Goal: Task Accomplishment & Management: Manage account settings

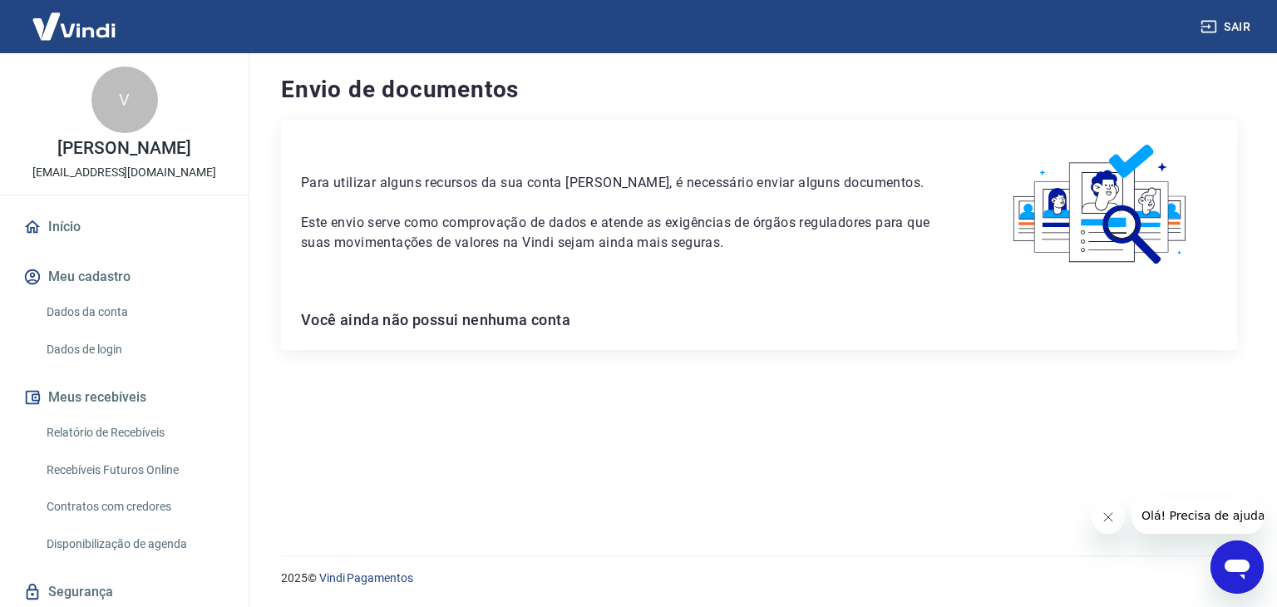
click at [669, 245] on p "Este envio serve como comprovação de dados e atende as exigências de órgãos reg…" at bounding box center [623, 233] width 644 height 40
click at [124, 317] on link "Dados da conta" at bounding box center [134, 312] width 189 height 34
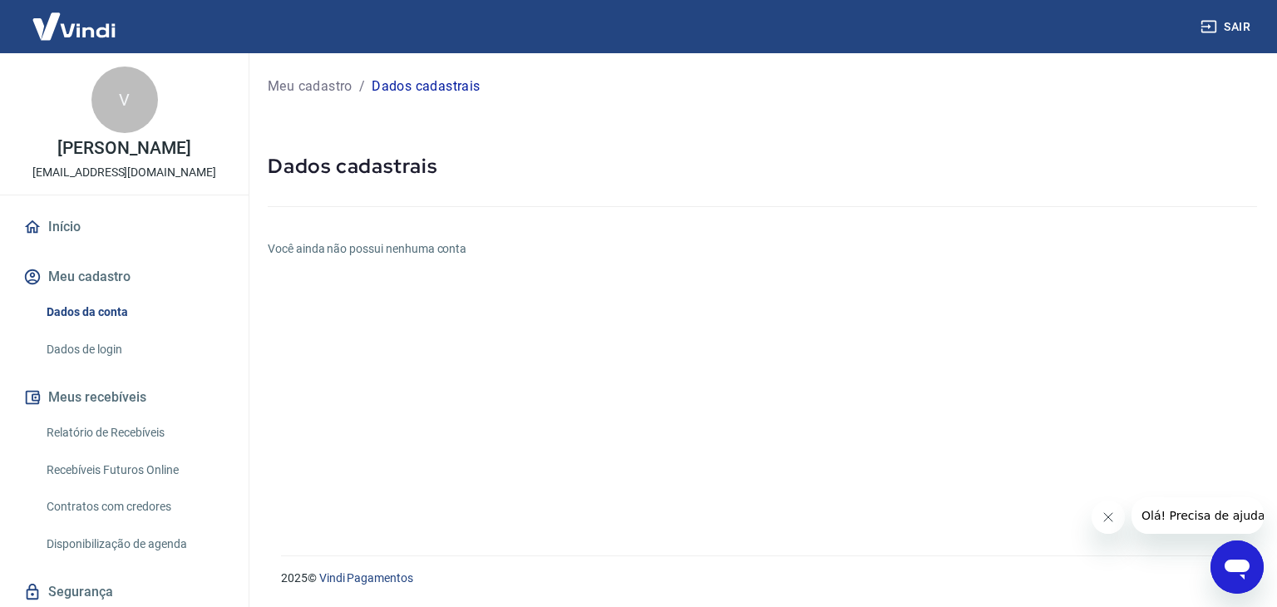
click at [370, 249] on h6 "Você ainda não possui nenhuma conta" at bounding box center [762, 248] width 989 height 17
click at [348, 165] on h5 "Dados cadastrais" at bounding box center [762, 166] width 989 height 27
click at [106, 274] on button "Meu cadastro" at bounding box center [124, 277] width 209 height 37
click at [117, 307] on link "Dados da conta" at bounding box center [134, 312] width 189 height 34
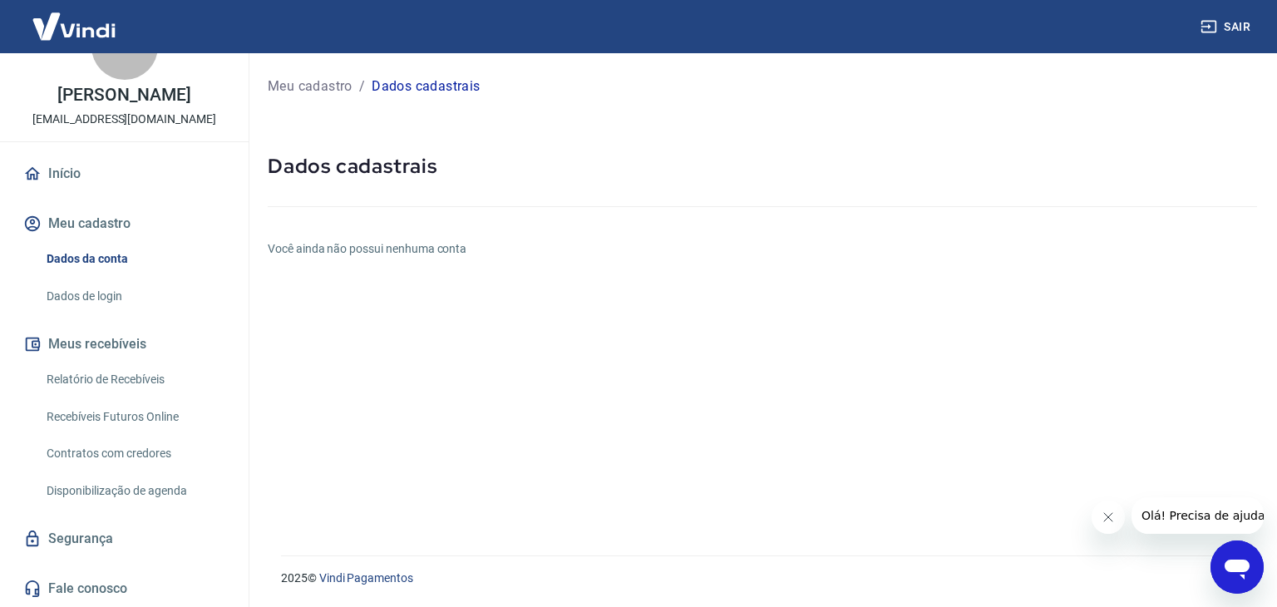
click at [98, 305] on link "Dados de login" at bounding box center [134, 296] width 189 height 34
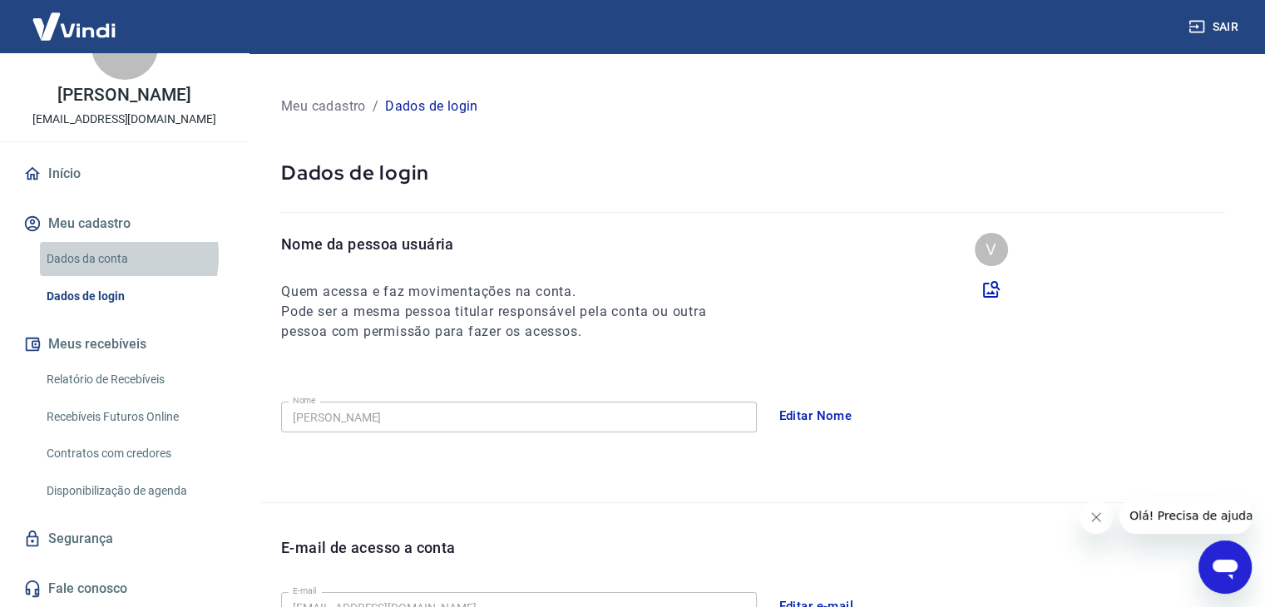
click at [103, 256] on link "Dados da conta" at bounding box center [134, 259] width 189 height 34
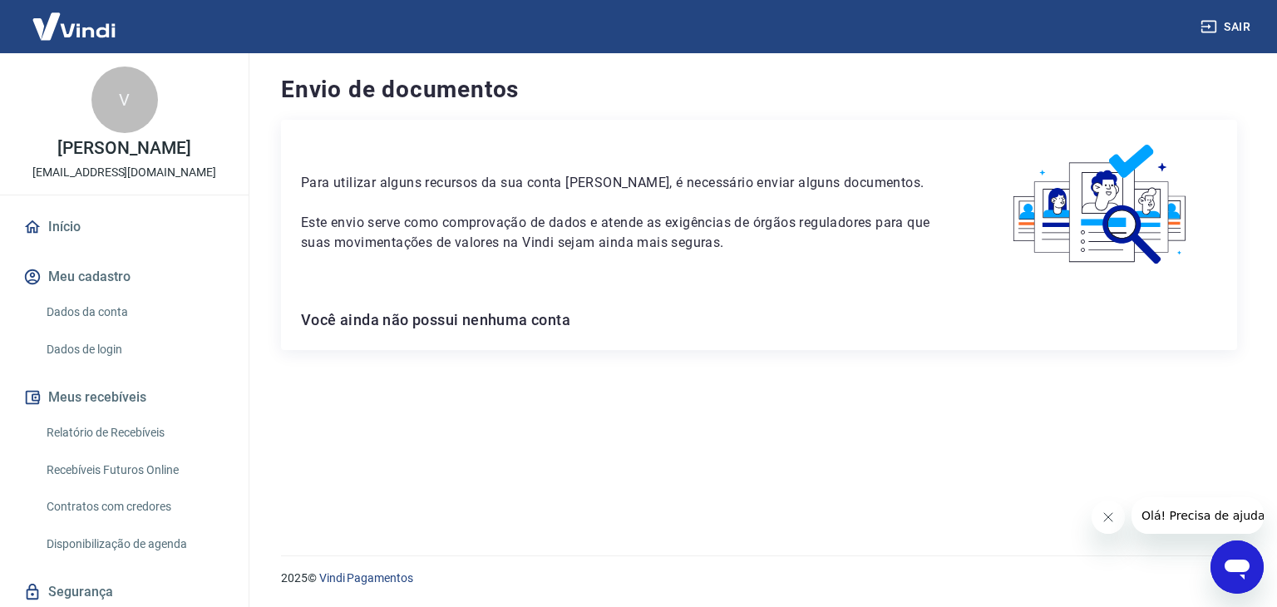
click at [442, 177] on p "Para utilizar alguns recursos da sua conta [PERSON_NAME], é necessário enviar a…" at bounding box center [623, 183] width 644 height 20
click at [462, 233] on p "Este envio serve como comprovação de dados e atende as exigências de órgãos reg…" at bounding box center [623, 233] width 644 height 40
click at [1247, 22] on button "Sair" at bounding box center [1227, 27] width 60 height 31
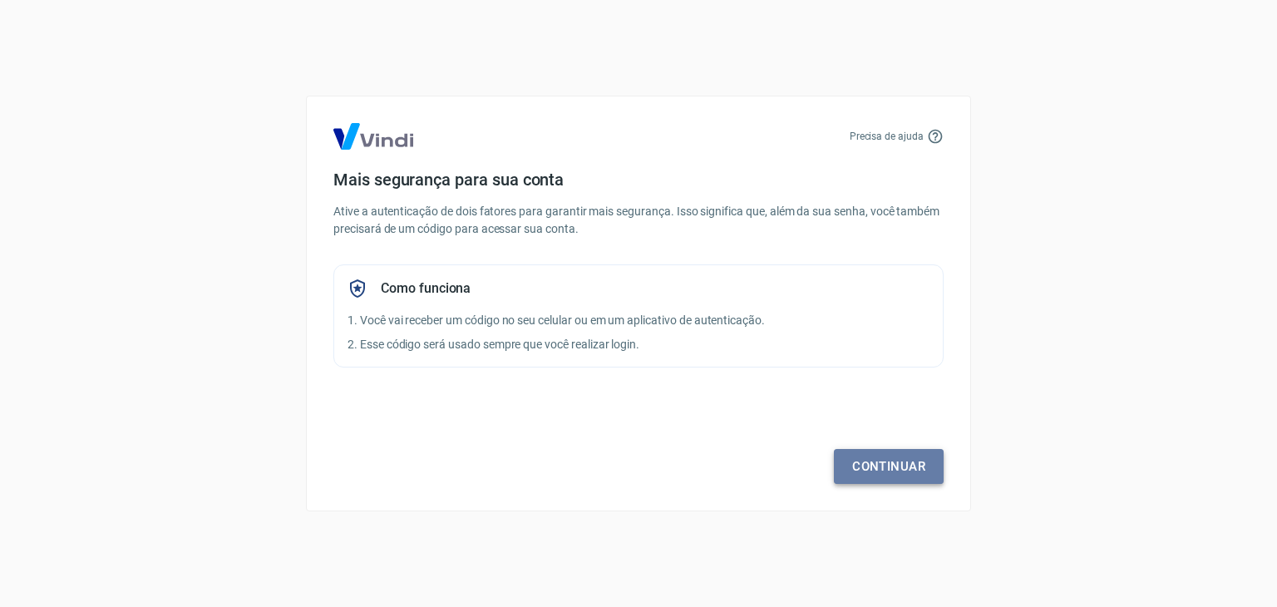
click at [903, 449] on link "Continuar" at bounding box center [889, 466] width 110 height 35
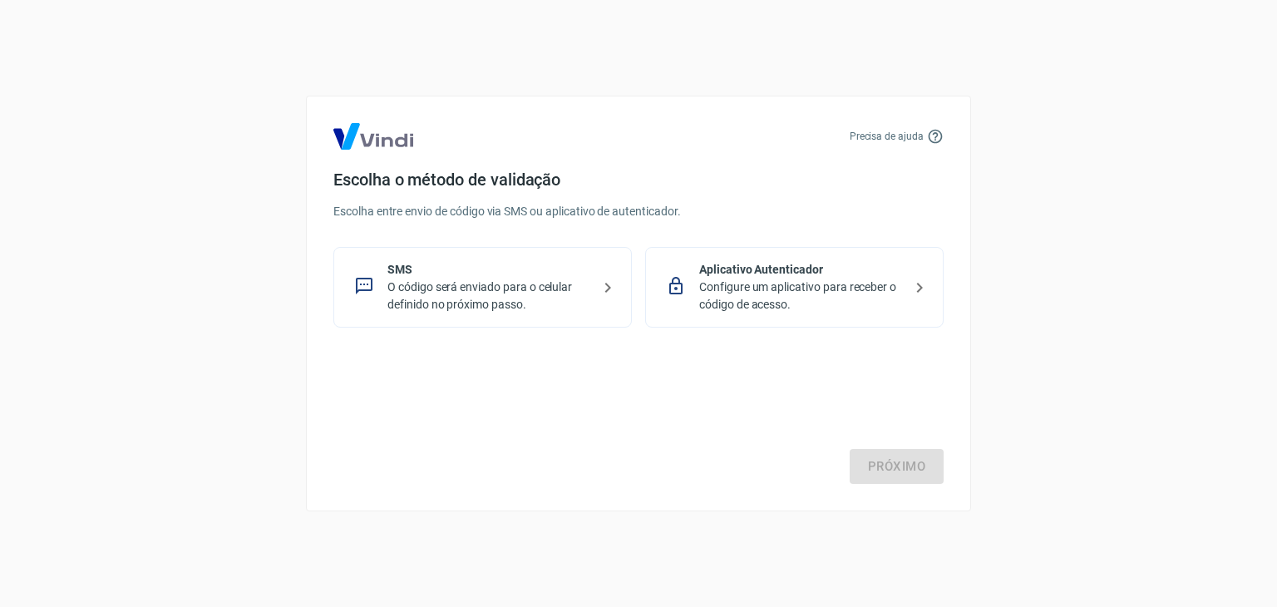
click at [514, 308] on p "O código será enviado para o celular definido no próximo passo." at bounding box center [489, 296] width 204 height 35
click at [891, 444] on div "Próximo" at bounding box center [638, 416] width 610 height 136
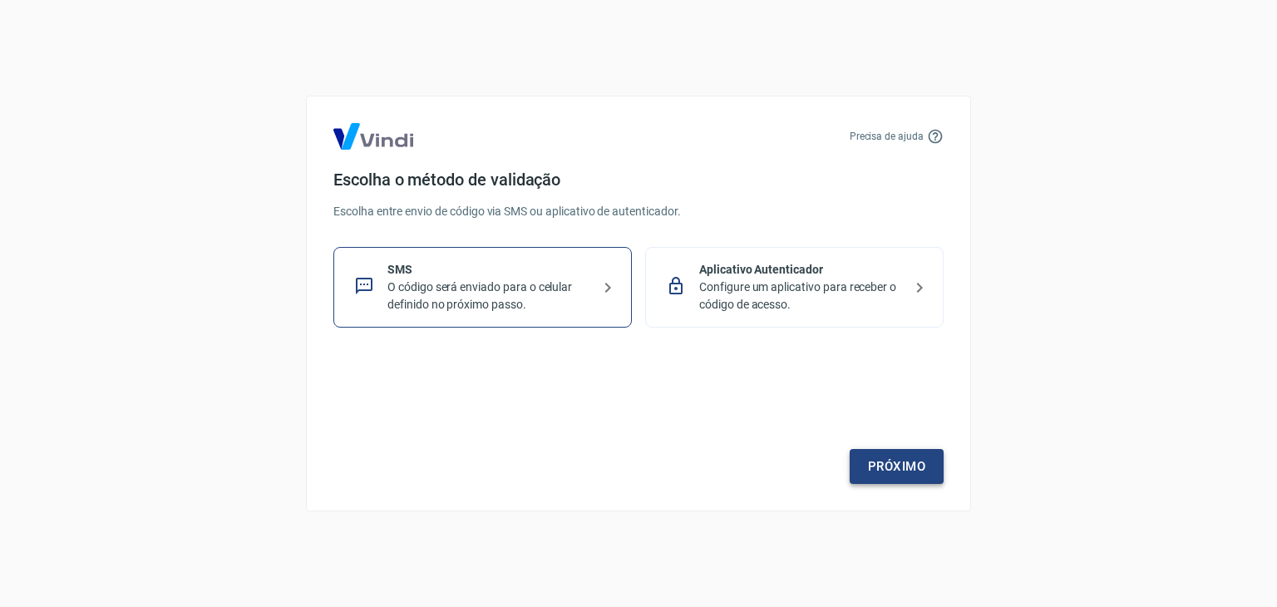
click at [891, 465] on link "Próximo" at bounding box center [897, 466] width 94 height 35
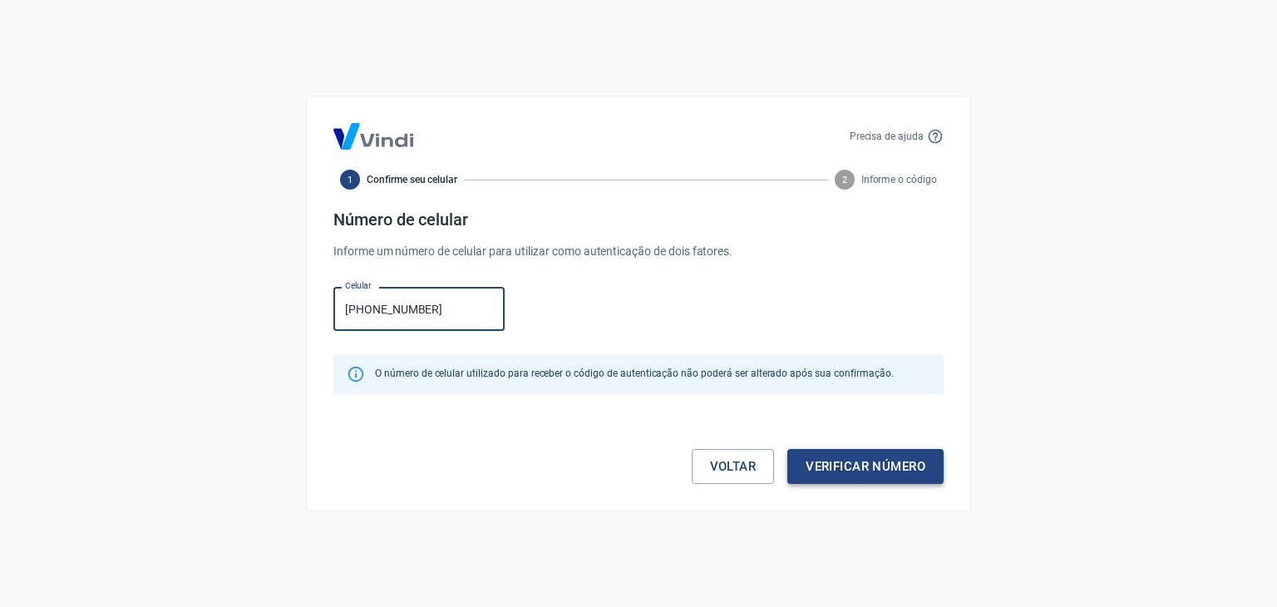
type input "[PHONE_NUMBER]"
click at [819, 451] on button "Verificar número" at bounding box center [865, 466] width 156 height 35
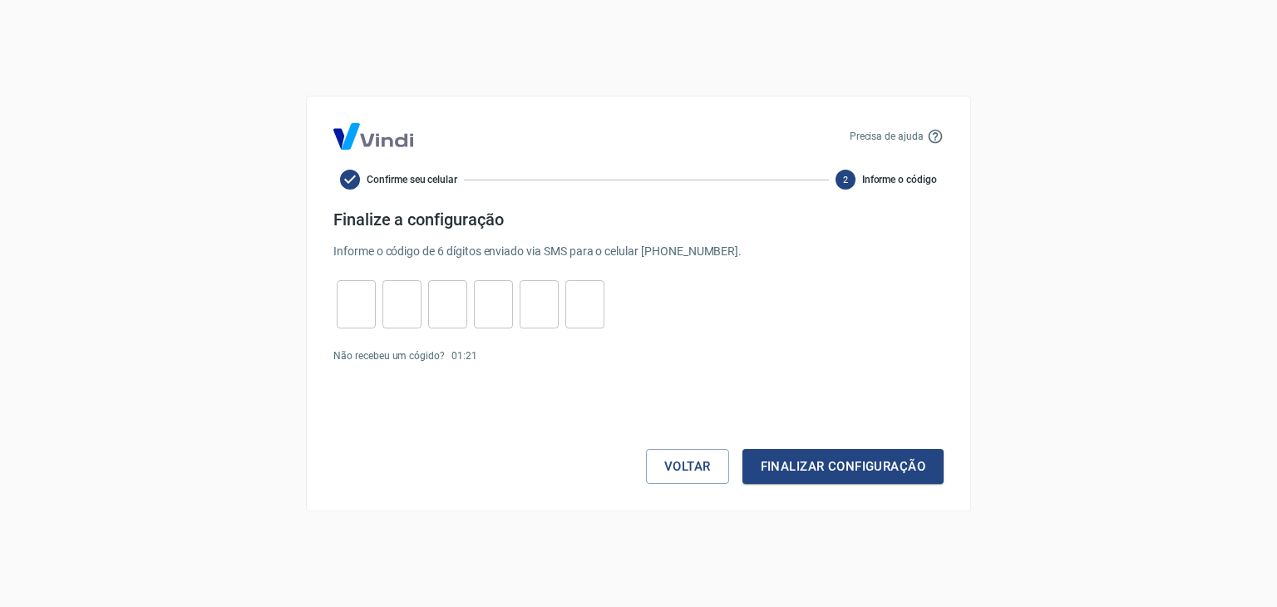
click at [358, 315] on input "tel" at bounding box center [356, 305] width 39 height 36
type input "3"
type input "9"
type input "0"
type input "4"
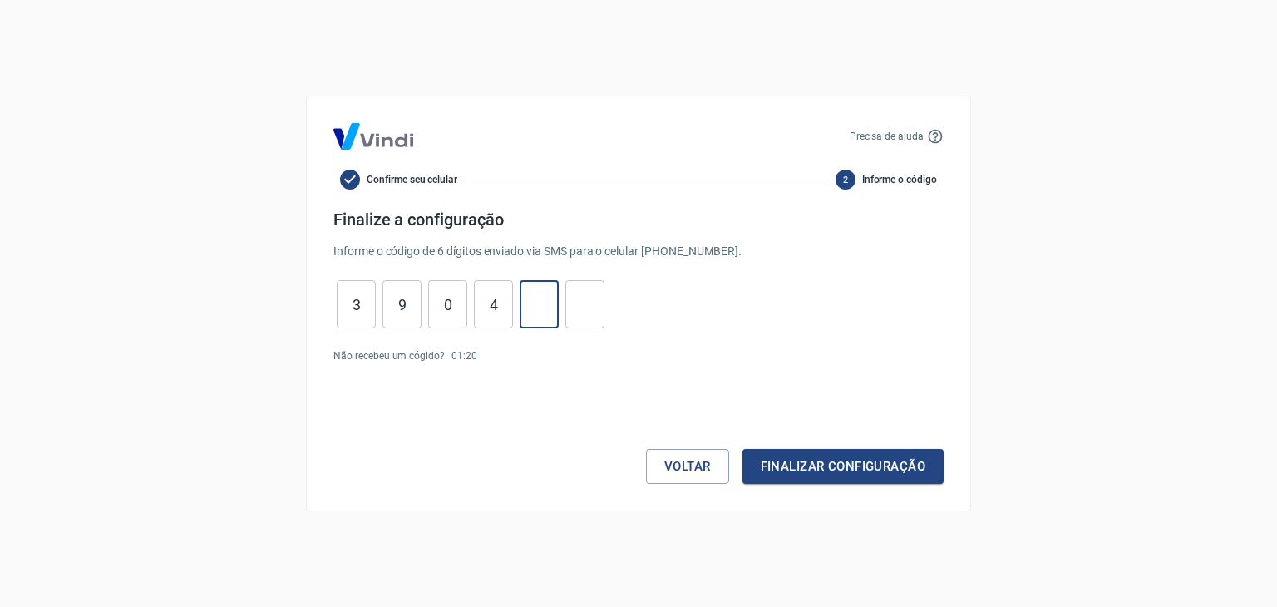
type input "1"
type input "5"
click at [836, 463] on button "Finalizar configuração" at bounding box center [843, 466] width 201 height 35
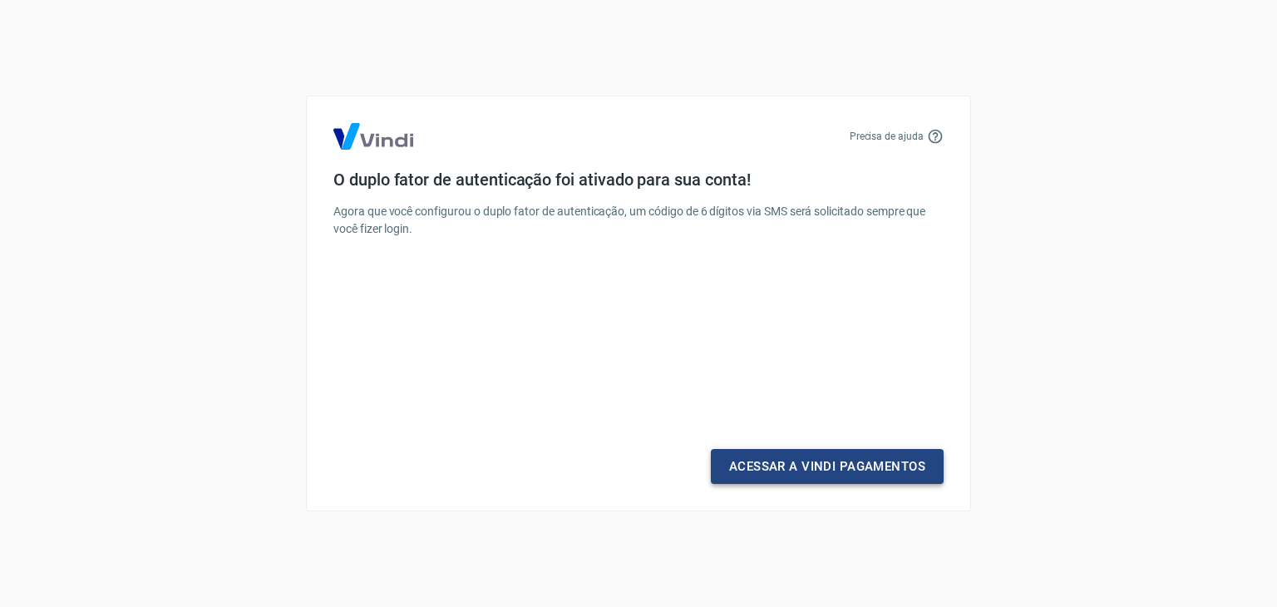
click at [821, 470] on link "Acessar a Vindi Pagamentos" at bounding box center [827, 466] width 233 height 35
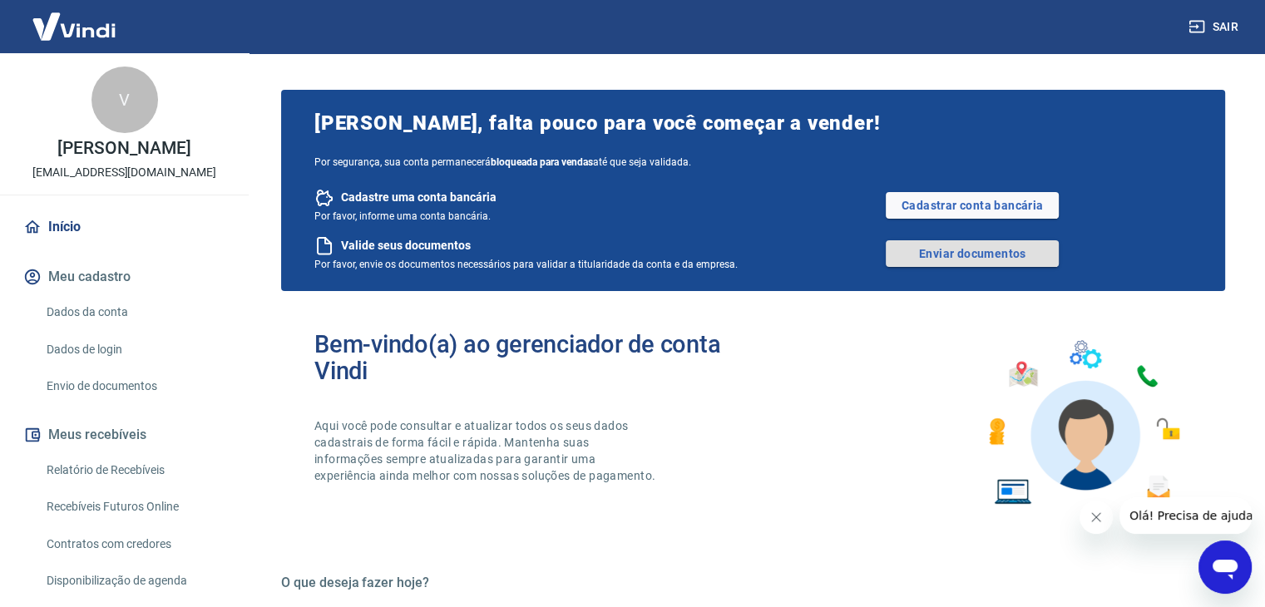
click at [918, 254] on link "Enviar documentos" at bounding box center [972, 253] width 173 height 27
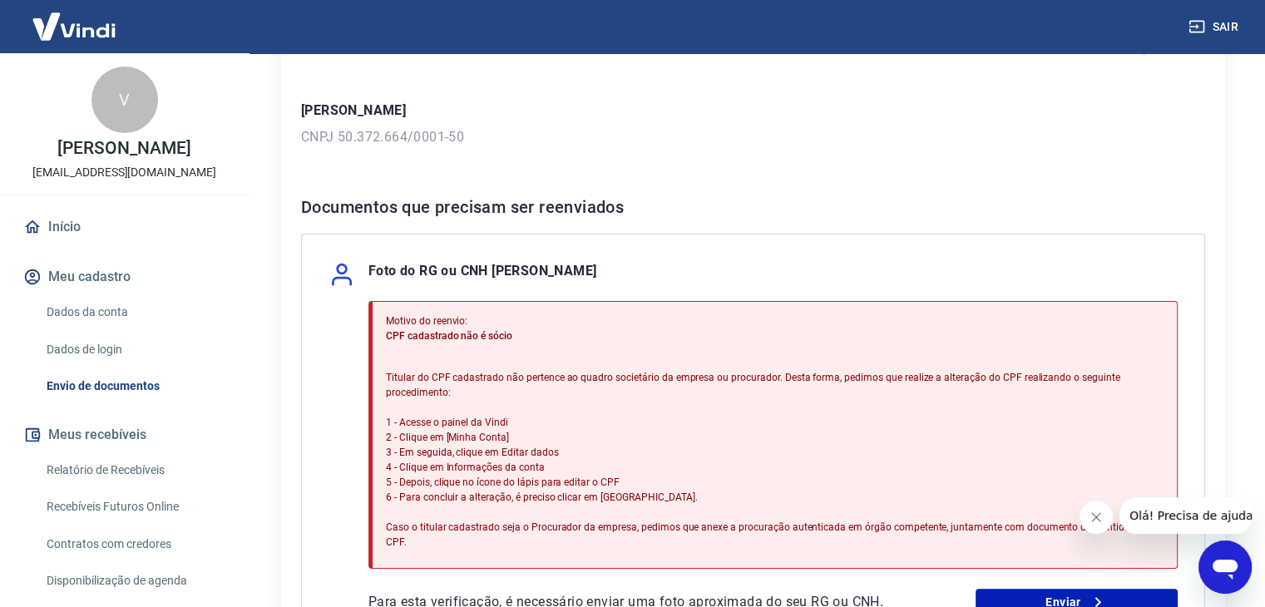
scroll to position [333, 0]
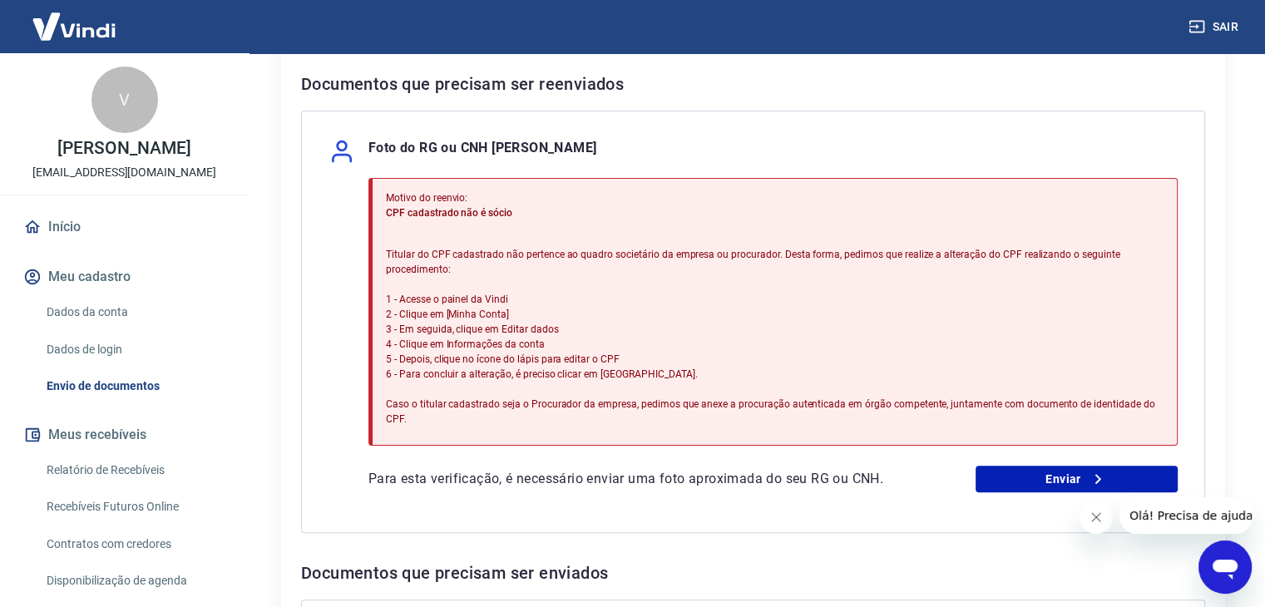
click at [83, 311] on link "Dados da conta" at bounding box center [134, 312] width 189 height 34
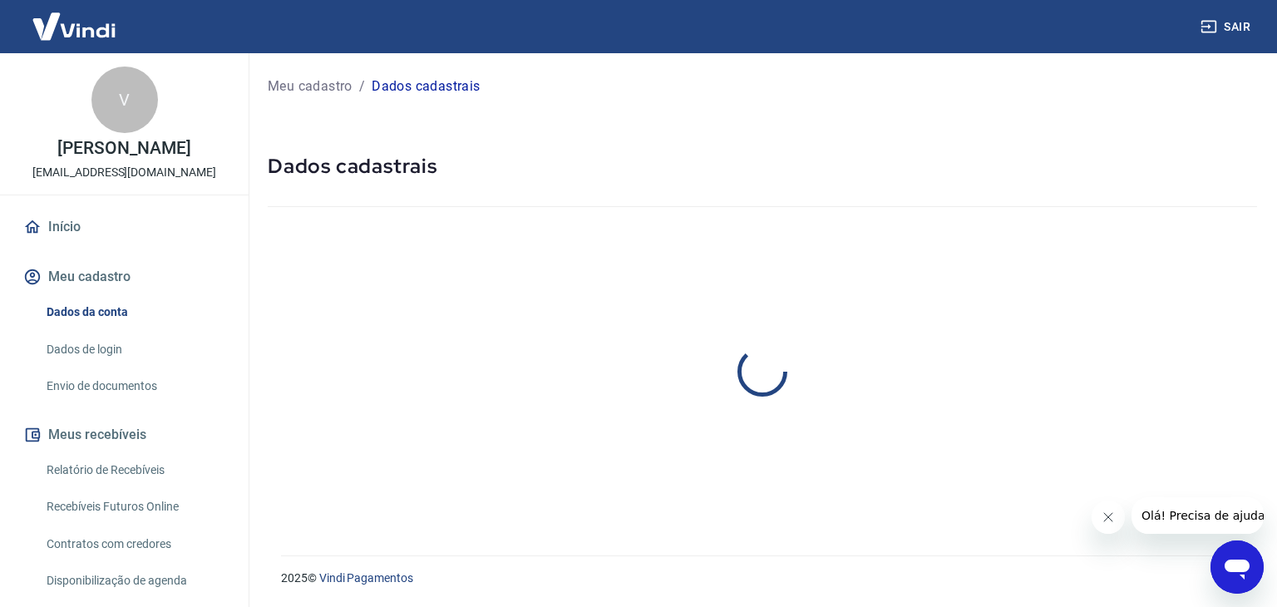
select select "SC"
select select "business"
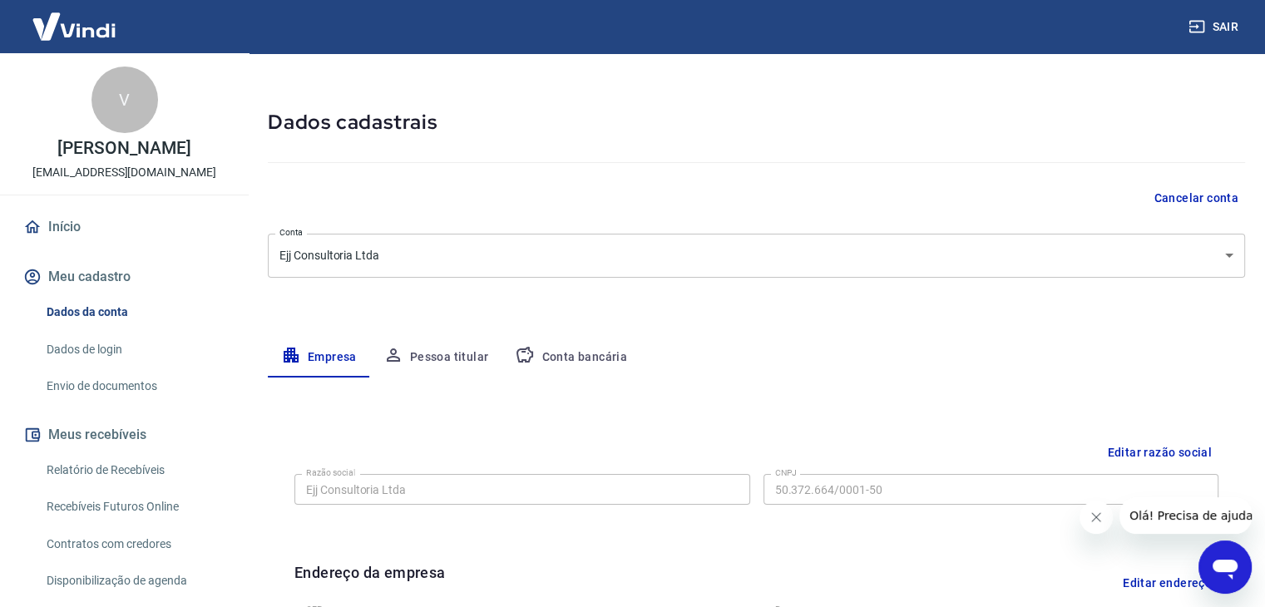
scroll to position [166, 0]
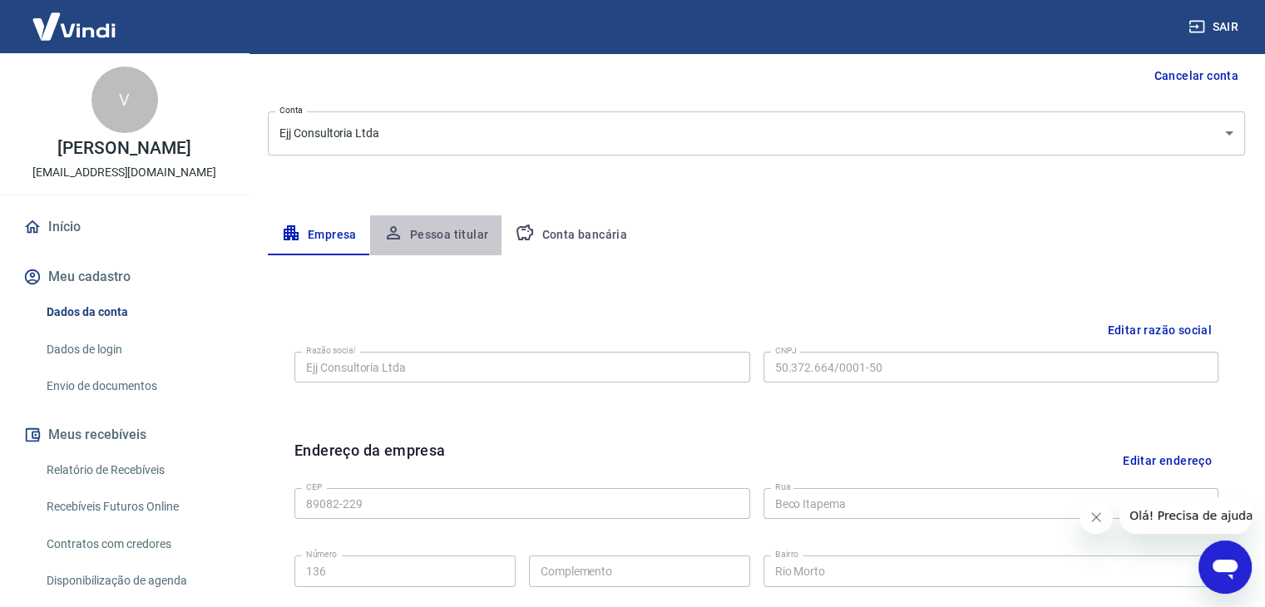
click at [454, 247] on button "Pessoa titular" at bounding box center [436, 235] width 132 height 40
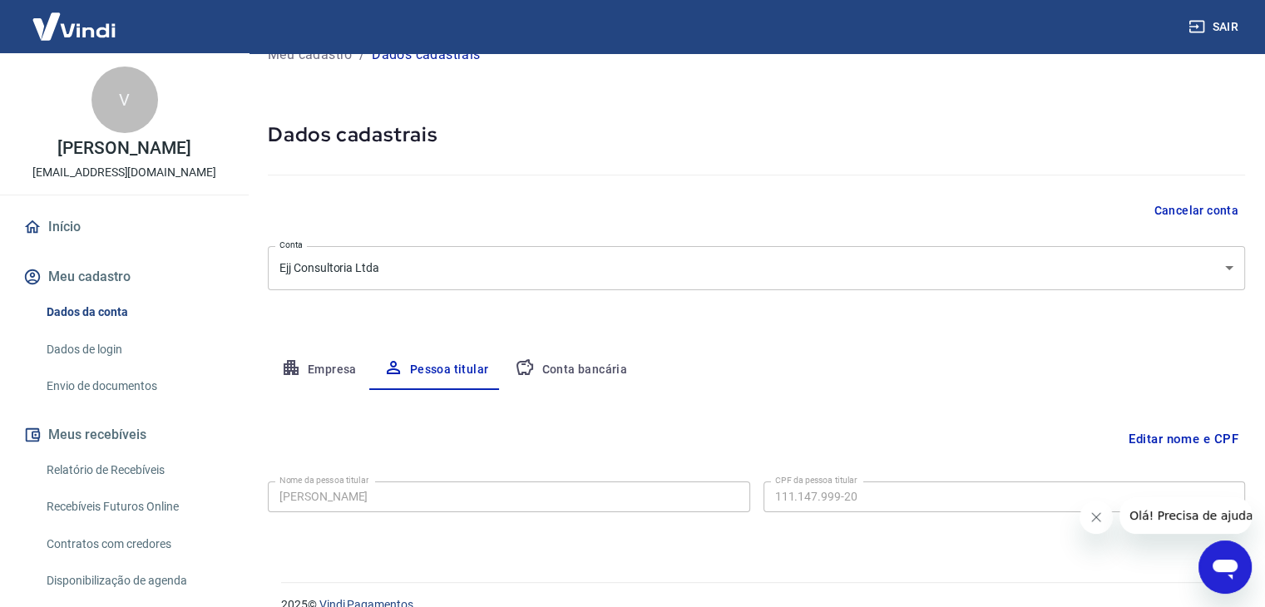
scroll to position [57, 0]
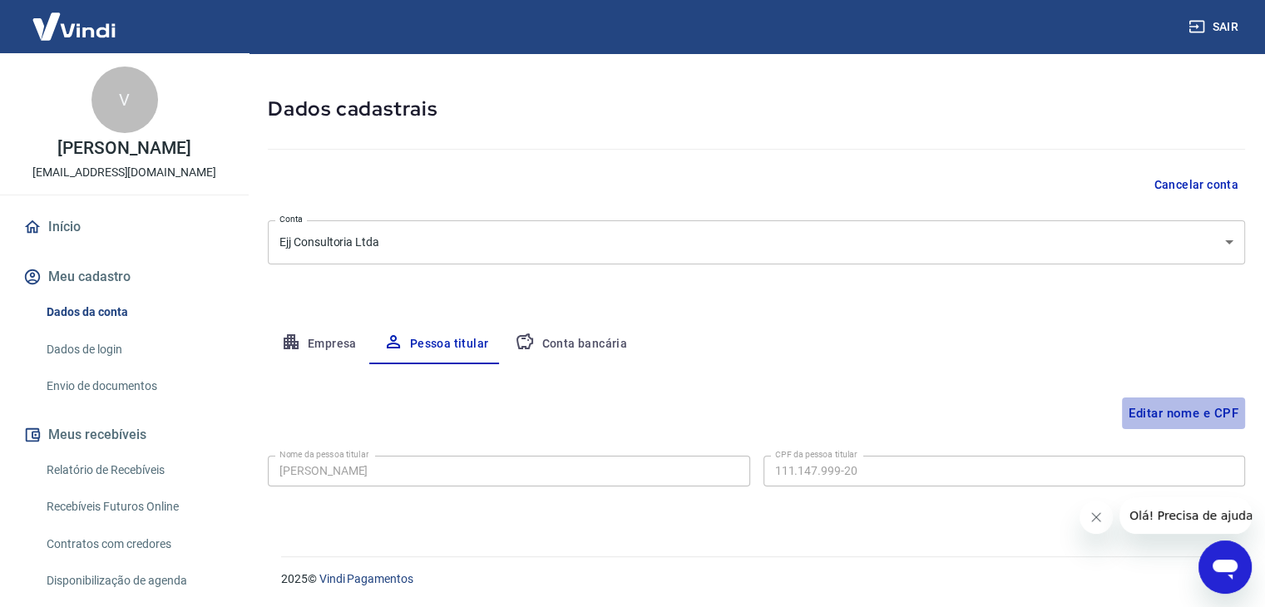
click at [1161, 413] on button "Editar nome e CPF" at bounding box center [1183, 413] width 123 height 32
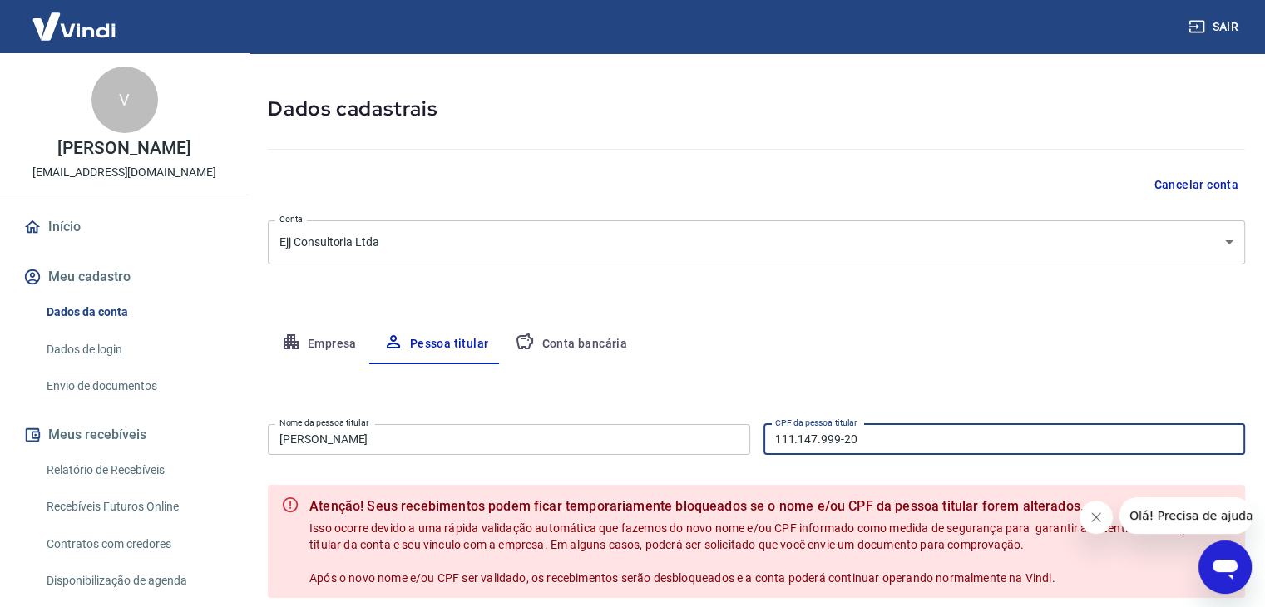
drag, startPoint x: 933, startPoint y: 447, endPoint x: 254, endPoint y: 407, distance: 679.7
click at [332, 407] on div "Editar nome e CPF Nome da pessoa titular [PERSON_NAME] Nome da pessoa titular C…" at bounding box center [756, 516] width 977 height 305
paste input "009.589.679-11"
type input "009.589.679-11"
drag, startPoint x: 486, startPoint y: 437, endPoint x: 0, endPoint y: 385, distance: 488.3
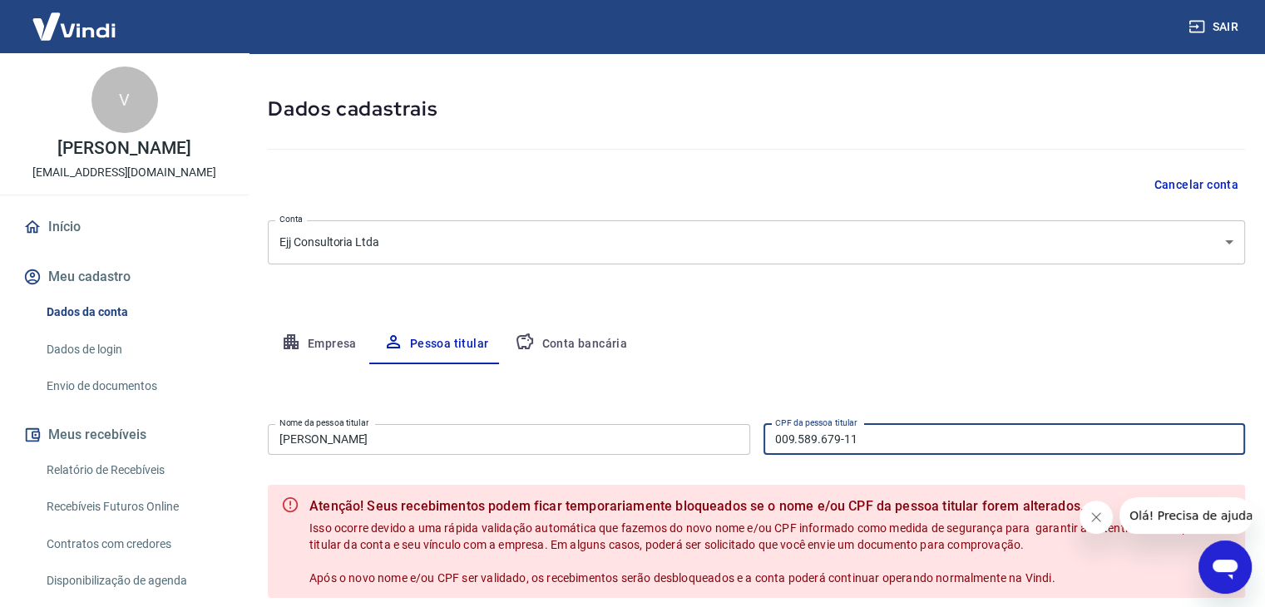
click at [0, 385] on div "Sair V [PERSON_NAME] [EMAIL_ADDRESS][DOMAIN_NAME] Início Meu cadastro Dados da …" at bounding box center [632, 246] width 1265 height 607
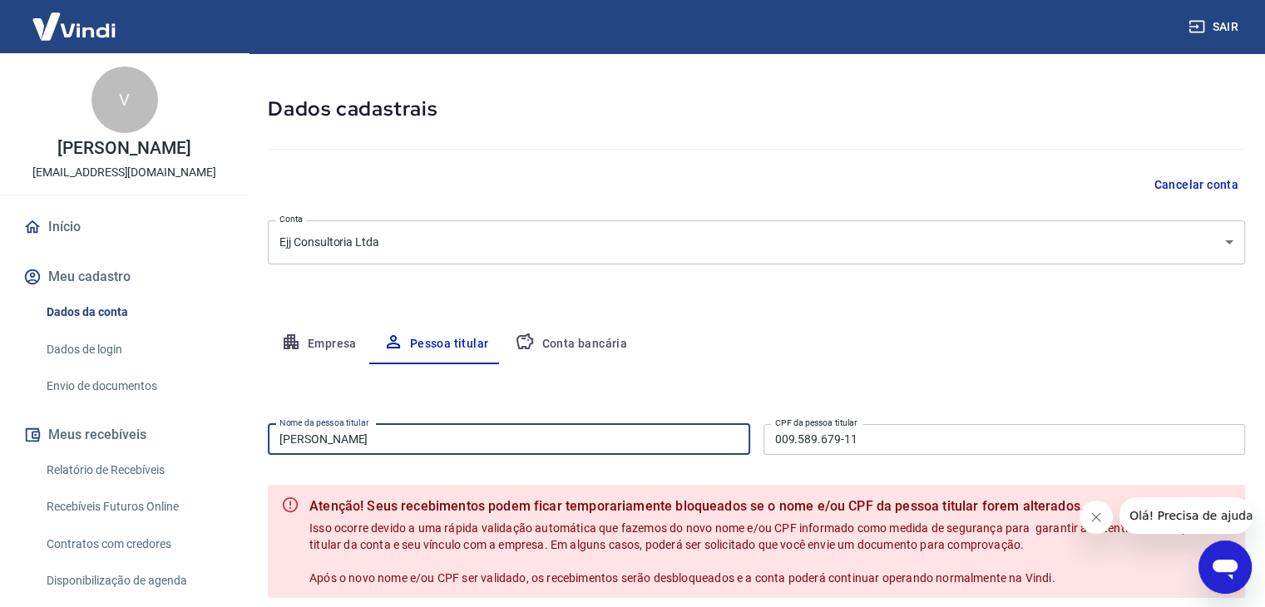
paste input "[PERSON_NAME]"
click at [343, 440] on input "[PERSON_NAME]" at bounding box center [509, 439] width 482 height 31
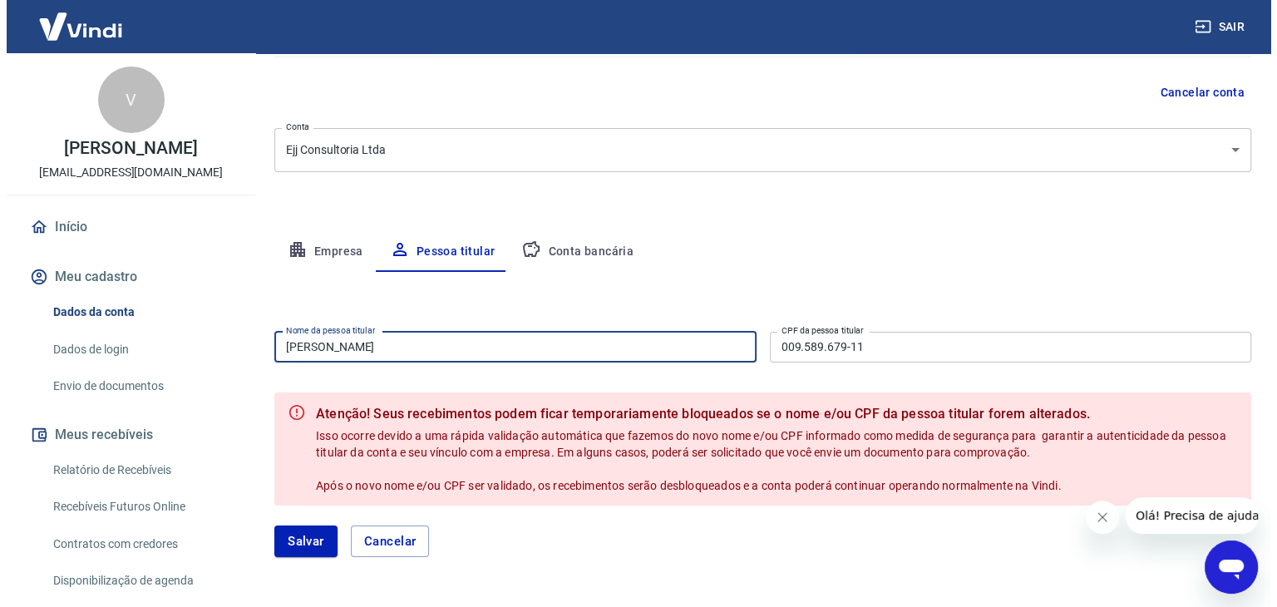
scroll to position [210, 0]
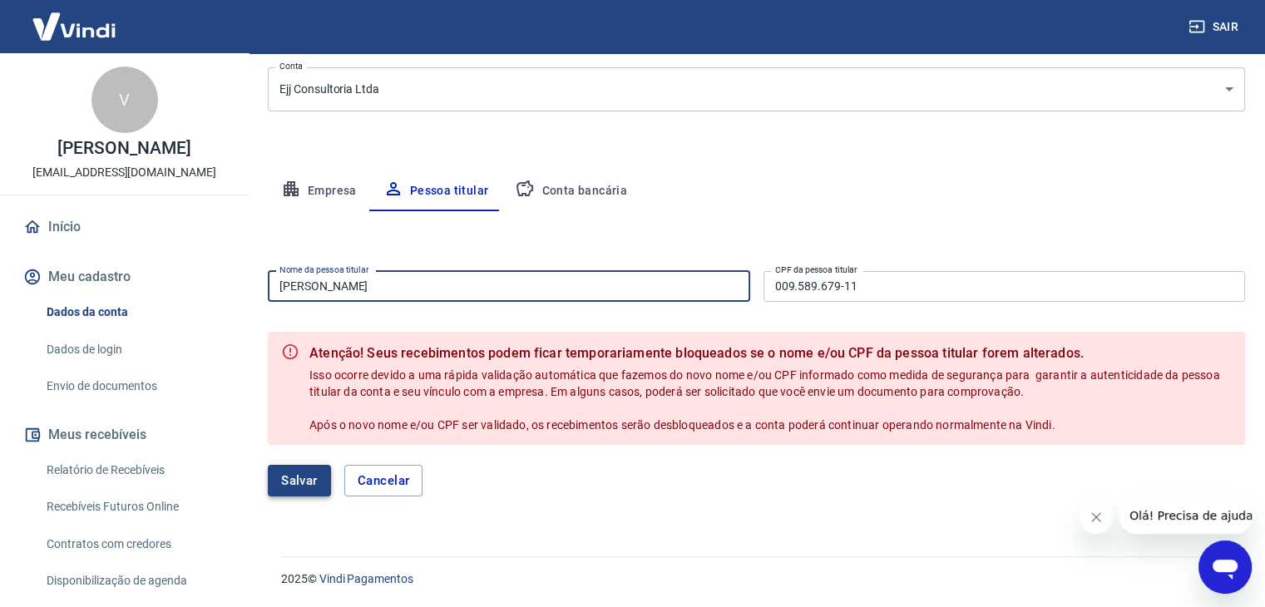
type input "[PERSON_NAME]"
click at [303, 480] on button "Salvar" at bounding box center [299, 481] width 63 height 32
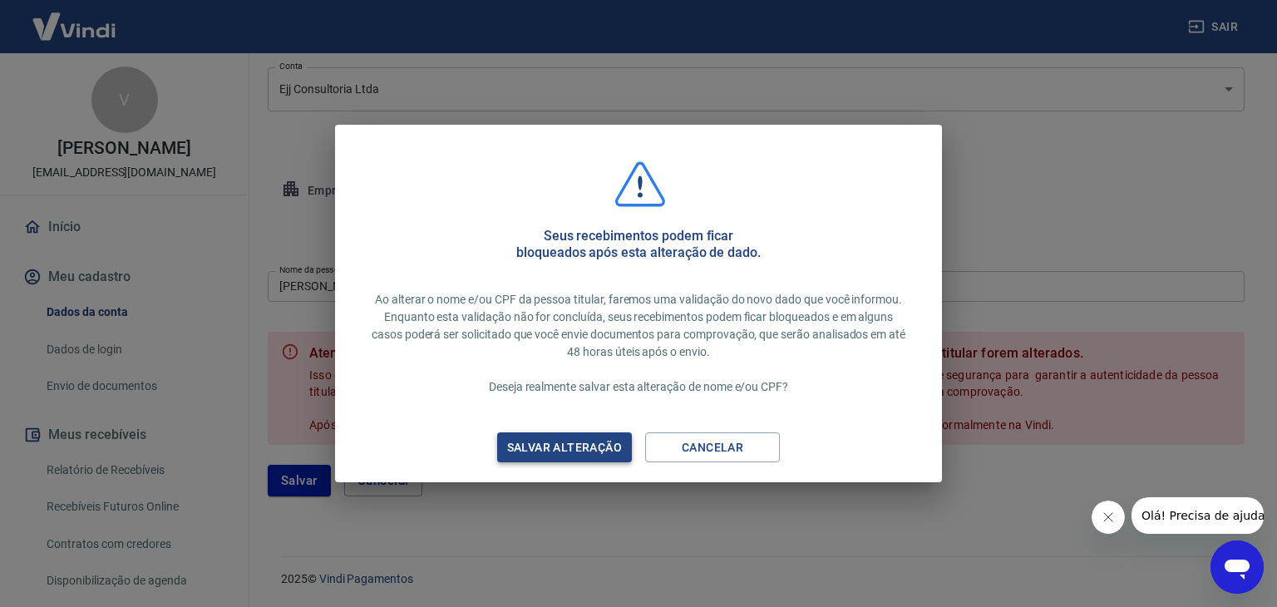
click at [557, 446] on div "Salvar alteração" at bounding box center [564, 447] width 155 height 21
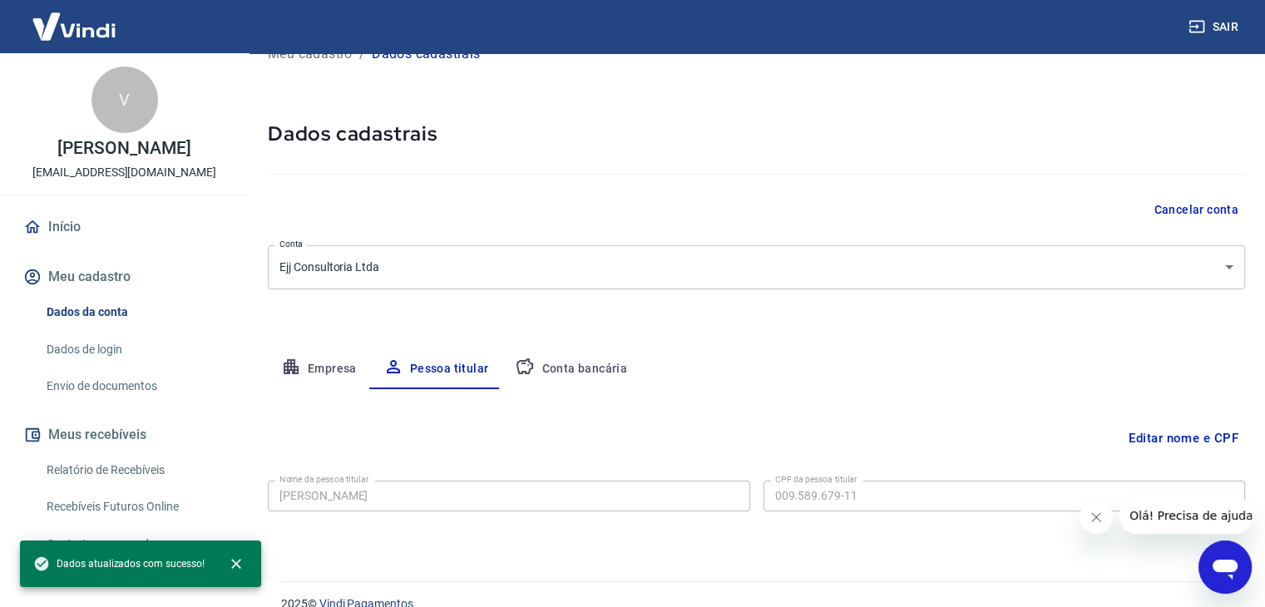
scroll to position [57, 0]
